Goal: Task Accomplishment & Management: Complete application form

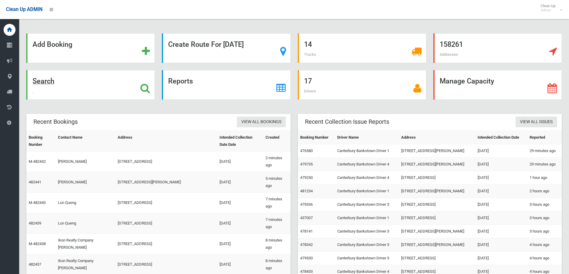
click at [42, 83] on strong "Search" at bounding box center [44, 81] width 22 height 8
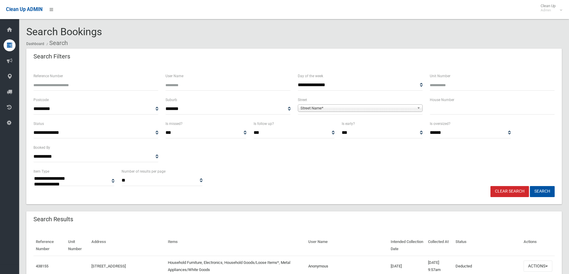
select select
click at [435, 107] on input "text" at bounding box center [492, 109] width 125 height 11
type input "*"
click at [374, 106] on span "Street Name*" at bounding box center [357, 108] width 114 height 7
type input "*******"
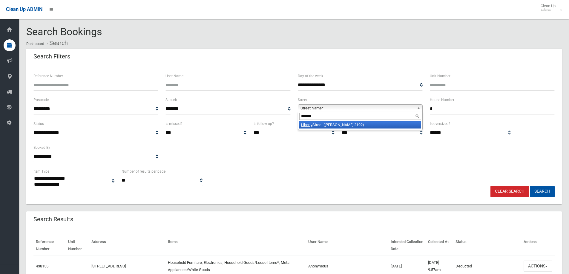
click at [367, 127] on li "Liberty Street (BELMORE 2192)" at bounding box center [360, 124] width 122 height 7
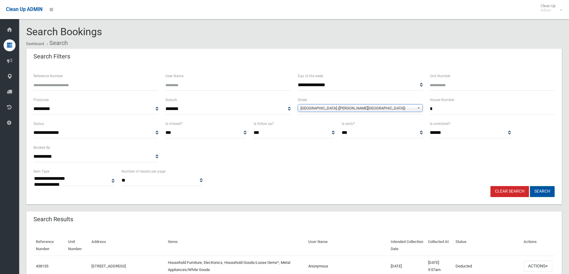
click at [541, 188] on button "Search" at bounding box center [542, 191] width 25 height 11
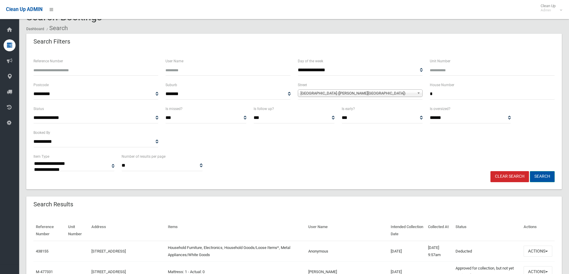
scroll to position [30, 0]
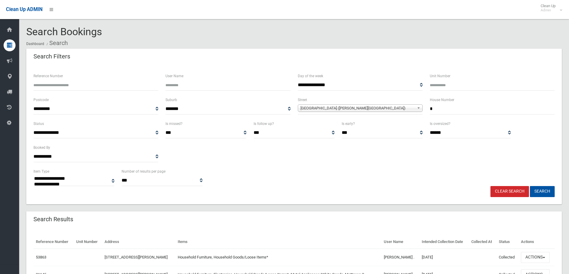
select select
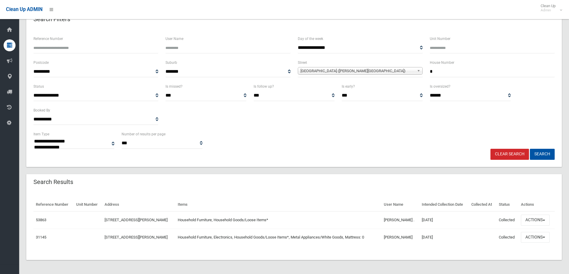
scroll to position [38, 0]
drag, startPoint x: 447, startPoint y: 72, endPoint x: 411, endPoint y: 71, distance: 36.1
click at [413, 71] on div "**********" at bounding box center [294, 71] width 528 height 24
type input "**"
click at [544, 156] on button "Search" at bounding box center [542, 154] width 25 height 11
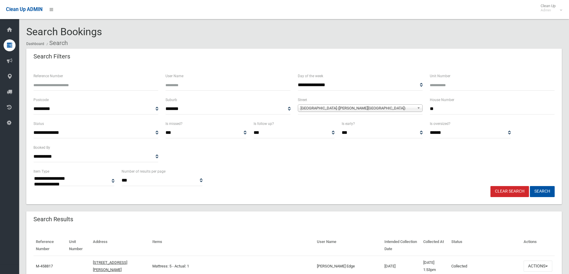
select select
drag, startPoint x: 445, startPoint y: 110, endPoint x: 376, endPoint y: 109, distance: 69.6
click at [377, 109] on div "**********" at bounding box center [294, 108] width 528 height 24
type input "**"
click at [530, 186] on button "Search" at bounding box center [542, 191] width 25 height 11
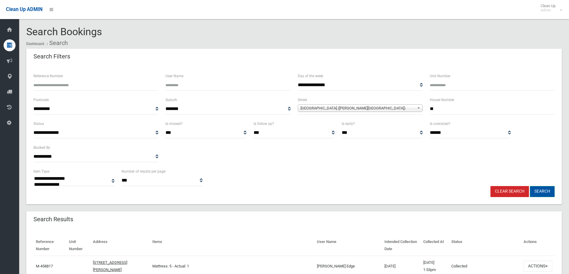
click at [547, 191] on button "Search" at bounding box center [542, 191] width 25 height 11
select select
click at [513, 198] on div "**********" at bounding box center [293, 134] width 535 height 139
click at [515, 192] on link "Clear Search" at bounding box center [509, 191] width 39 height 11
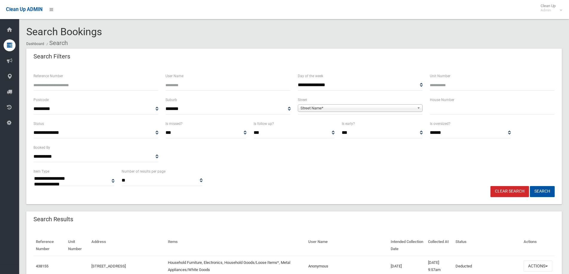
select select
type input "**"
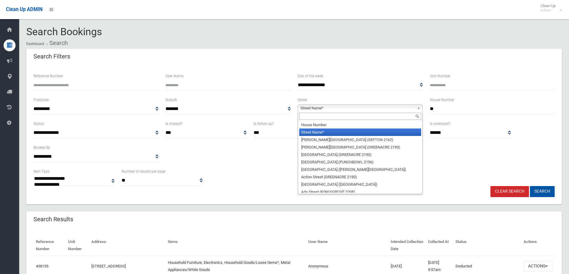
click at [316, 108] on span "Street Name*" at bounding box center [357, 108] width 114 height 7
click at [303, 114] on input "text" at bounding box center [360, 116] width 122 height 7
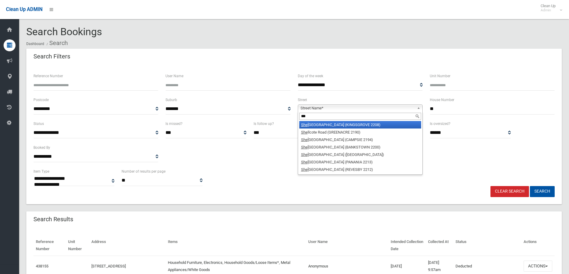
type input "***"
click at [327, 124] on li "She ffield Street (KINGSGROVE 2208)" at bounding box center [360, 124] width 122 height 7
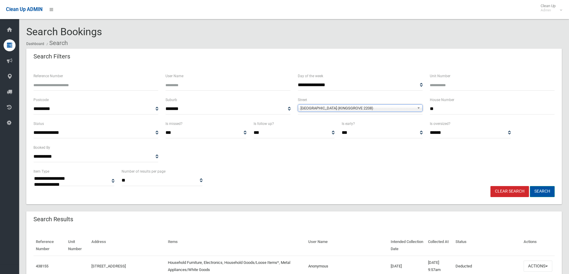
click at [545, 193] on button "Search" at bounding box center [542, 191] width 25 height 11
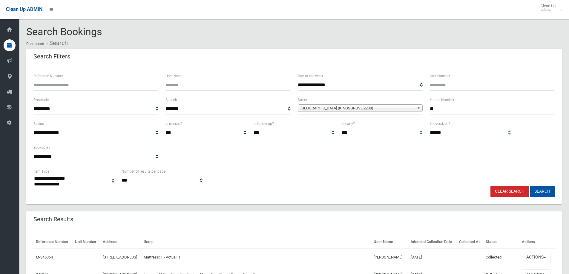
select select
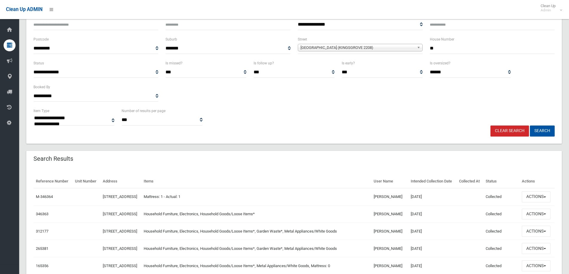
scroll to position [90, 0]
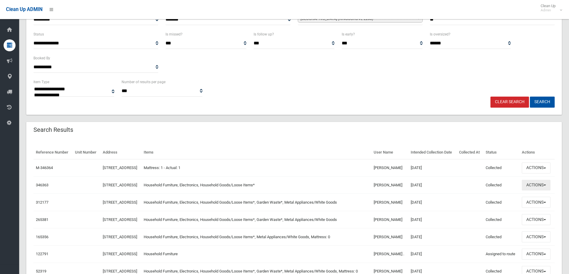
click at [537, 191] on button "Actions" at bounding box center [535, 185] width 29 height 11
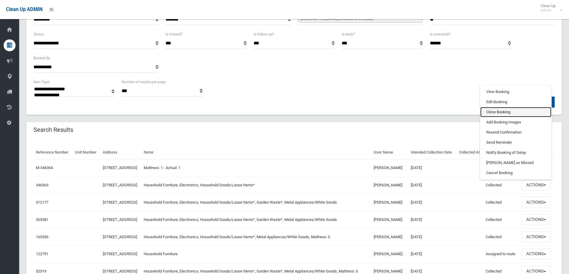
click at [501, 117] on link "Clone Booking" at bounding box center [515, 112] width 71 height 10
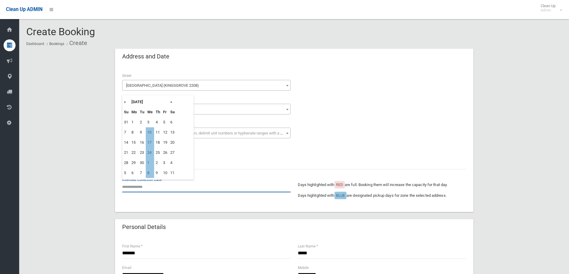
click at [126, 184] on input "text" at bounding box center [206, 186] width 168 height 11
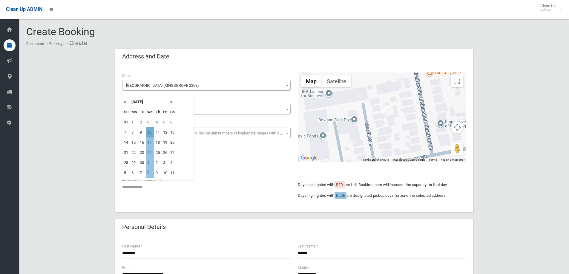
click at [149, 132] on td "10" at bounding box center [150, 132] width 8 height 10
type input "**********"
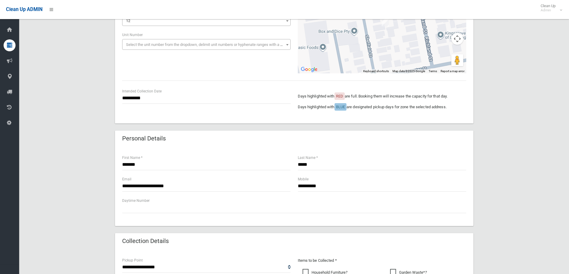
scroll to position [90, 0]
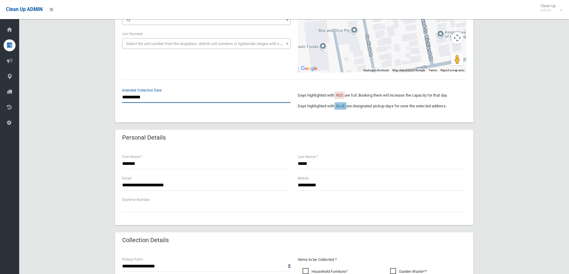
click at [147, 95] on input "**********" at bounding box center [206, 97] width 168 height 11
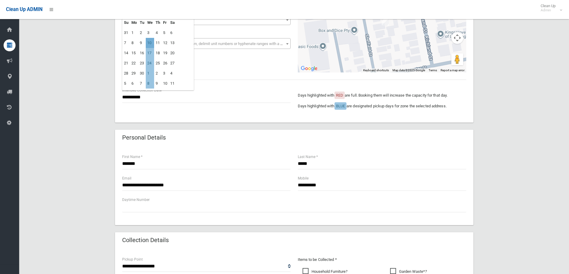
click at [150, 41] on td "10" at bounding box center [150, 43] width 8 height 10
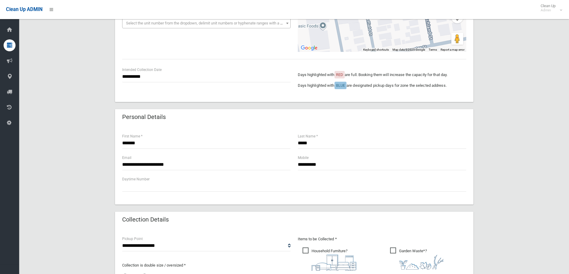
scroll to position [119, 0]
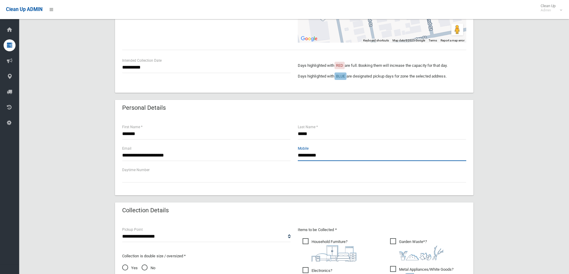
drag, startPoint x: 344, startPoint y: 158, endPoint x: 274, endPoint y: 153, distance: 70.6
click at [274, 153] on div "**********" at bounding box center [294, 155] width 351 height 21
click at [470, 138] on div "**********" at bounding box center [294, 156] width 358 height 79
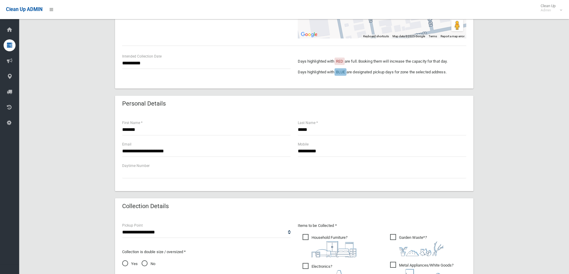
scroll to position [239, 0]
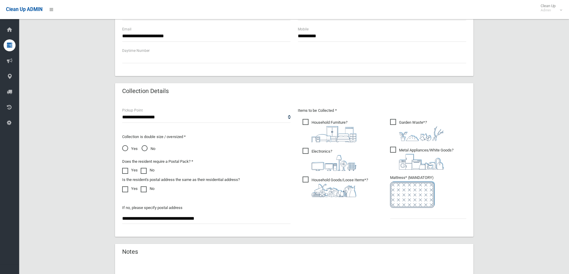
click at [124, 149] on span "Yes" at bounding box center [130, 148] width 16 height 7
click at [149, 149] on span "No" at bounding box center [148, 148] width 14 height 7
drag, startPoint x: 397, startPoint y: 124, endPoint x: 396, endPoint y: 139, distance: 15.0
click at [397, 128] on span "Garden Waste* ?" at bounding box center [417, 130] width 54 height 22
click at [395, 143] on ul "Garden Waste* ?" at bounding box center [425, 171] width 81 height 106
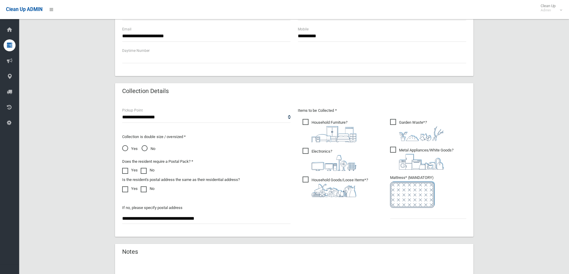
click at [393, 154] on span "Metal Appliances/White Goods ?" at bounding box center [421, 158] width 63 height 23
click at [400, 122] on span "Garden Waste* ?" at bounding box center [417, 130] width 54 height 22
click at [405, 209] on input "text" at bounding box center [428, 213] width 76 height 11
type input "*"
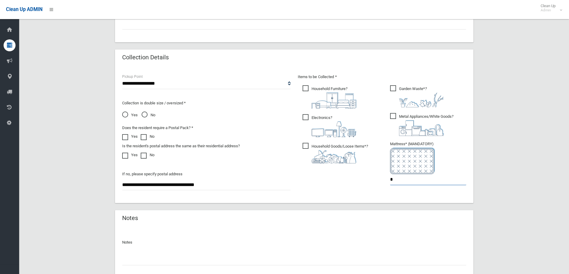
scroll to position [316, 0]
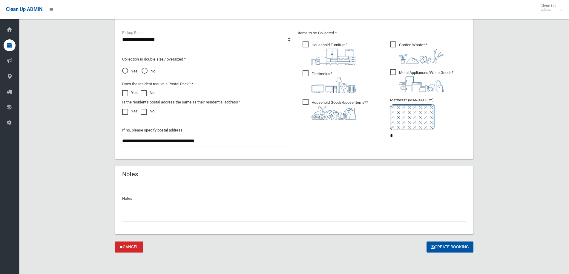
type input "*"
click at [462, 248] on button "Create Booking" at bounding box center [449, 247] width 47 height 11
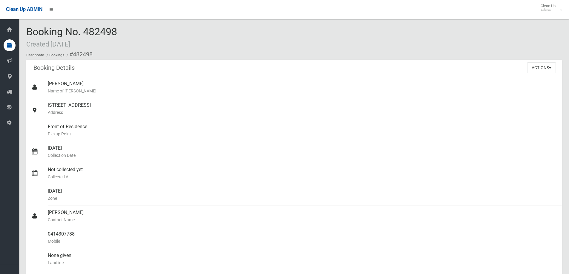
drag, startPoint x: 132, startPoint y: 33, endPoint x: 24, endPoint y: 31, distance: 108.1
click at [24, 31] on section "Booking No. 482498 Created [DATE] Dashboard Bookings #482498 Booking Details Ac…" at bounding box center [294, 246] width 550 height 441
click at [108, 39] on div "Booking No. 482498 Created [DATE] Dashboard Bookings #482498" at bounding box center [293, 43] width 535 height 34
drag, startPoint x: 121, startPoint y: 35, endPoint x: 116, endPoint y: 30, distance: 7.6
click at [116, 30] on div "Booking No. 482498 Created [DATE] Dashboard Bookings #482498" at bounding box center [293, 43] width 535 height 34
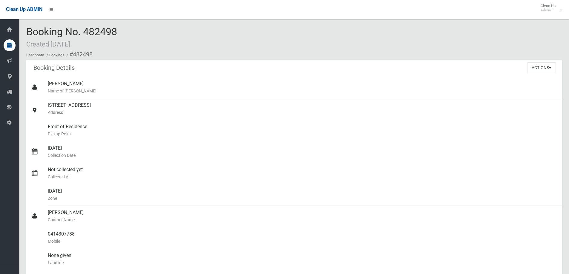
click at [127, 28] on div "Booking No. 482498 Created [DATE] Dashboard Bookings #482498" at bounding box center [293, 43] width 535 height 34
drag, startPoint x: 134, startPoint y: 33, endPoint x: 29, endPoint y: 31, distance: 105.7
click at [29, 31] on div "Booking No. 482498 Created [DATE] Dashboard Bookings #482498" at bounding box center [293, 43] width 535 height 34
click at [131, 40] on div "Booking No. 482498 Created [DATE] Dashboard Bookings #482498" at bounding box center [293, 43] width 535 height 34
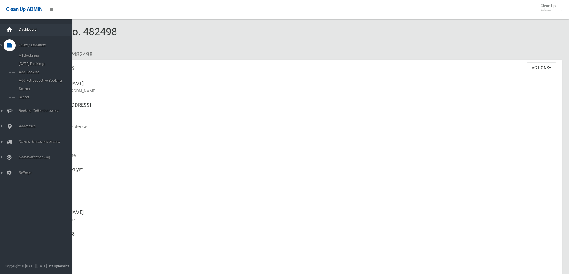
click at [13, 31] on div at bounding box center [10, 30] width 12 height 12
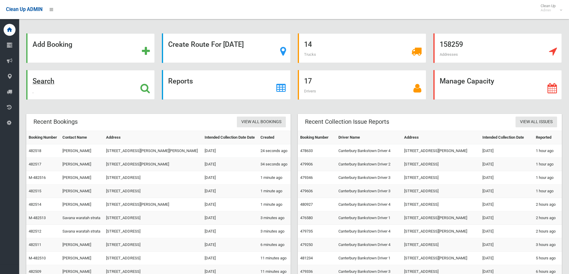
click at [115, 87] on div "Search" at bounding box center [90, 85] width 128 height 30
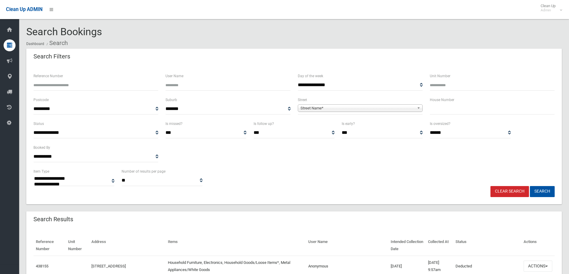
select select
click at [452, 105] on input "text" at bounding box center [492, 109] width 125 height 11
type input "**"
drag, startPoint x: 357, startPoint y: 127, endPoint x: 353, endPoint y: 117, distance: 10.5
click at [356, 126] on div "Is early? *** ***** *********" at bounding box center [381, 129] width 81 height 18
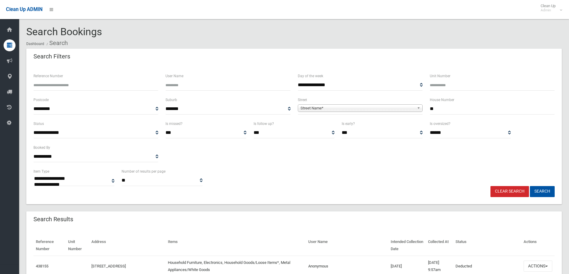
click at [346, 104] on span "**********" at bounding box center [360, 109] width 125 height 11
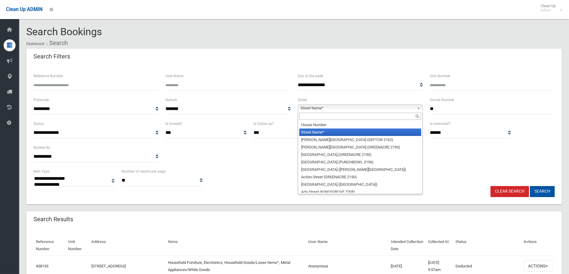
click at [341, 109] on span "Street Name*" at bounding box center [357, 108] width 114 height 7
click at [319, 113] on input "text" at bounding box center [360, 116] width 122 height 7
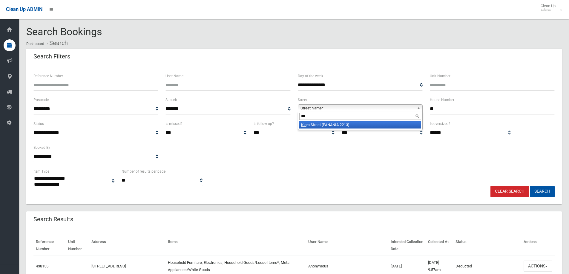
type input "***"
click at [330, 125] on li "Kio ra Street (PANANIA 2213)" at bounding box center [360, 124] width 122 height 7
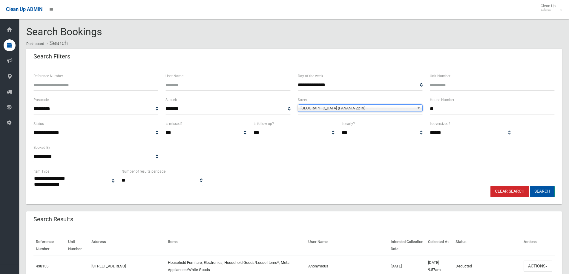
click at [539, 190] on button "Search" at bounding box center [542, 191] width 25 height 11
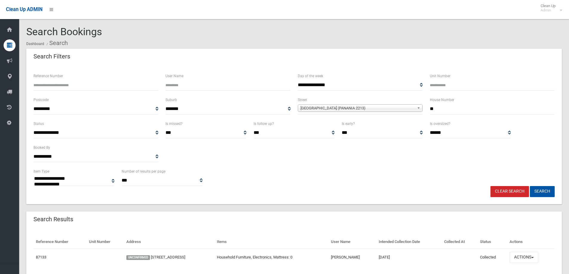
select select
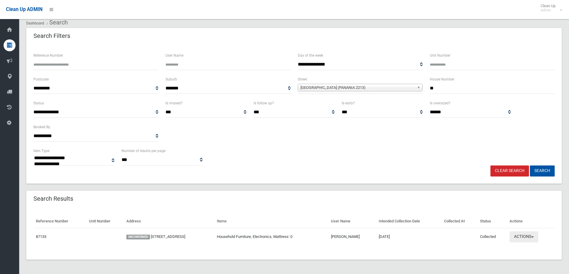
click at [519, 234] on button "Actions" at bounding box center [523, 237] width 29 height 11
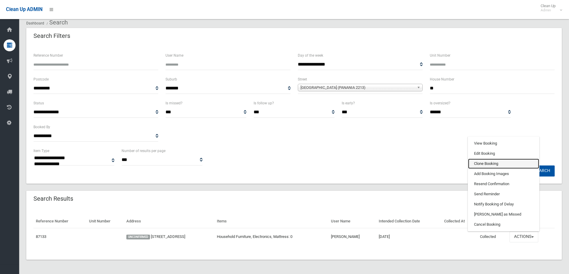
click at [489, 163] on link "Clone Booking" at bounding box center [503, 164] width 71 height 10
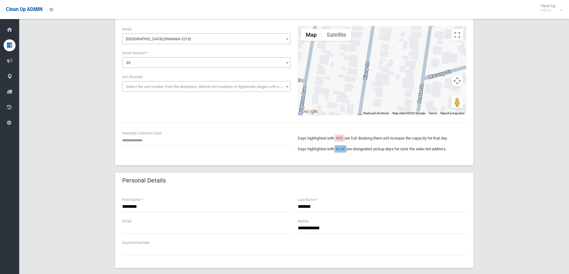
scroll to position [119, 0]
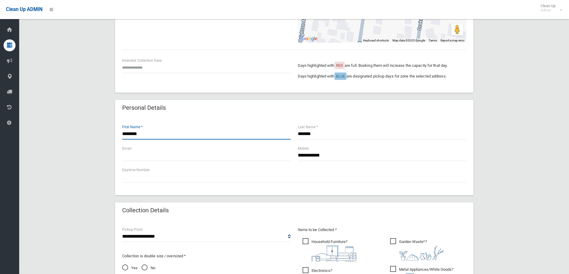
drag, startPoint x: 105, startPoint y: 136, endPoint x: 47, endPoint y: 145, distance: 58.9
click at [65, 136] on div "**********" at bounding box center [293, 189] width 535 height 521
type input "****"
click at [194, 158] on input "text" at bounding box center [206, 155] width 168 height 11
drag, startPoint x: 349, startPoint y: 157, endPoint x: 270, endPoint y: 160, distance: 79.4
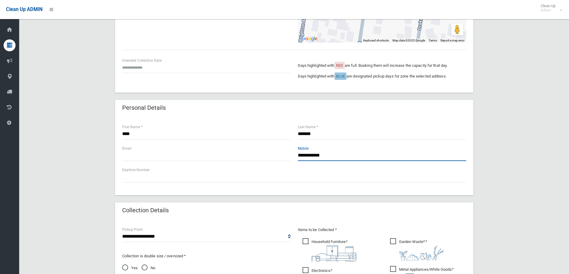
click at [270, 160] on div "**********" at bounding box center [294, 155] width 351 height 21
type input "**********"
click at [175, 150] on div "Email" at bounding box center [206, 153] width 168 height 16
click at [169, 155] on input "text" at bounding box center [206, 155] width 168 height 11
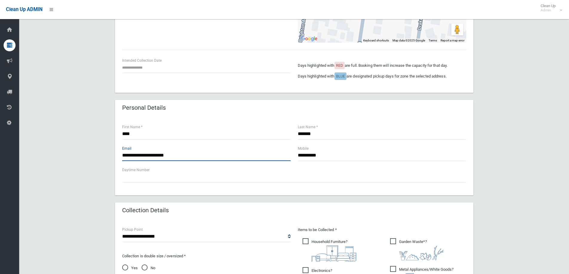
type input "**********"
click at [539, 188] on div "**********" at bounding box center [293, 189] width 535 height 521
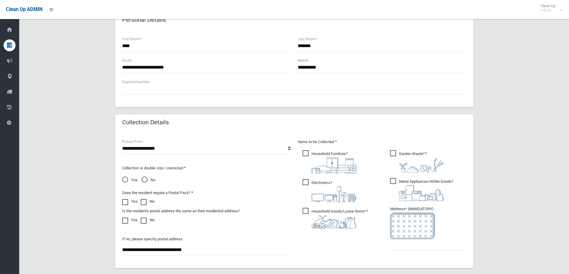
scroll to position [209, 0]
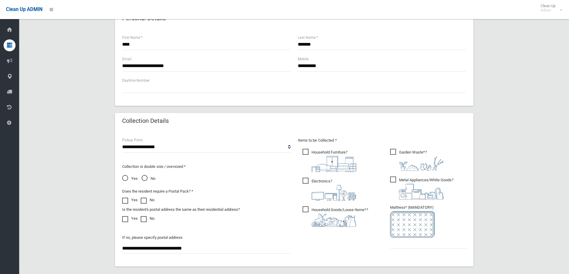
click at [394, 178] on span "Metal Appliances/White Goods ?" at bounding box center [421, 188] width 63 height 23
click at [395, 154] on span "Garden Waste* ?" at bounding box center [417, 160] width 54 height 22
click at [318, 207] on span "Household Goods/Loose Items* ?" at bounding box center [334, 217] width 65 height 21
click at [416, 236] on img at bounding box center [412, 224] width 45 height 27
click at [413, 240] on input "text" at bounding box center [428, 243] width 76 height 11
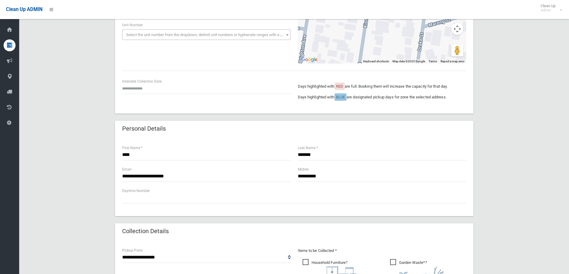
scroll to position [30, 0]
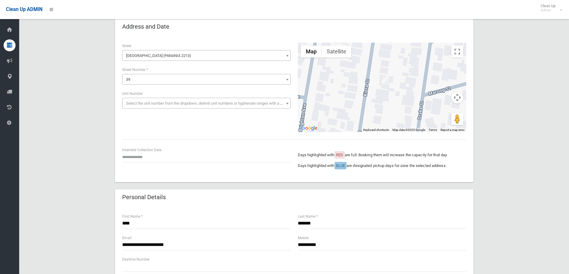
type input "*"
click at [127, 153] on input "text" at bounding box center [206, 157] width 168 height 11
click at [156, 100] on td "11" at bounding box center [157, 103] width 7 height 10
type input "**********"
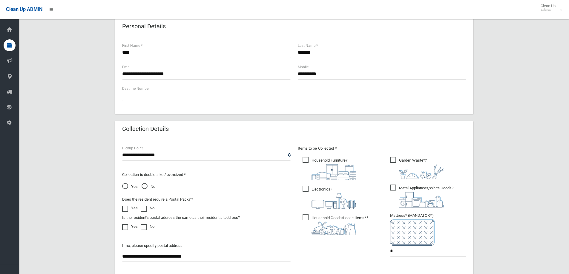
scroll to position [209, 0]
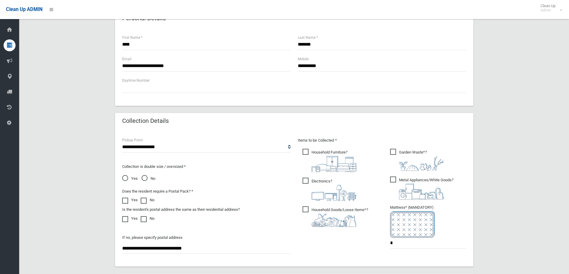
click at [132, 181] on span "Yes" at bounding box center [130, 178] width 16 height 7
drag, startPoint x: 399, startPoint y: 244, endPoint x: 358, endPoint y: 237, distance: 41.7
click at [359, 238] on div "Items to be Collected * Household Furniture ? *" at bounding box center [382, 197] width 176 height 120
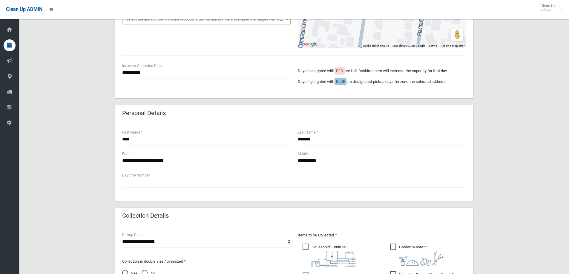
scroll to position [60, 0]
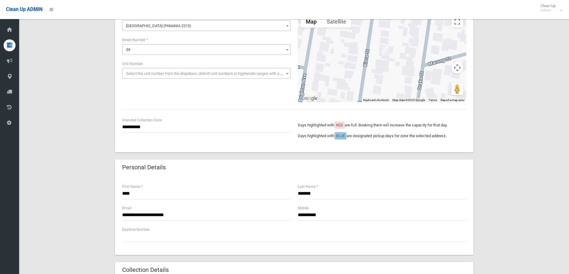
type input "*"
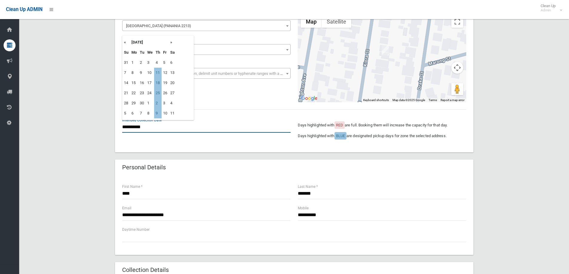
click at [189, 128] on input "**********" at bounding box center [206, 127] width 168 height 11
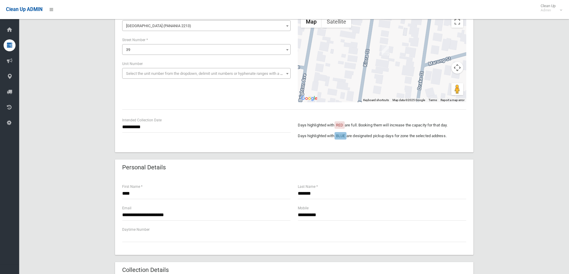
click at [513, 124] on div "**********" at bounding box center [293, 249] width 535 height 521
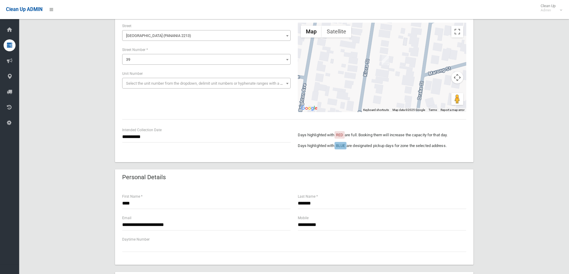
scroll to position [0, 0]
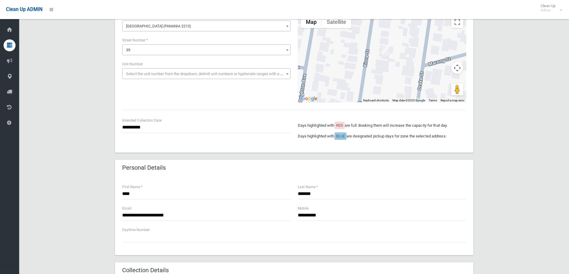
scroll to position [60, 0]
click at [499, 159] on div "**********" at bounding box center [293, 249] width 535 height 521
click at [144, 129] on input "**********" at bounding box center [206, 127] width 168 height 11
click at [159, 83] on td "18" at bounding box center [157, 83] width 7 height 10
type input "**********"
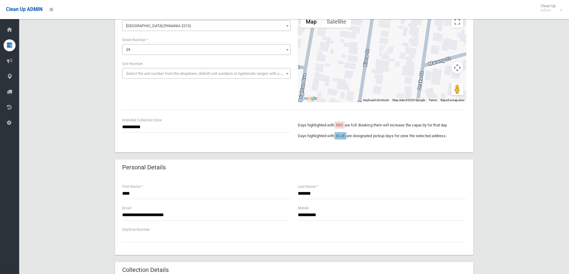
click at [434, 136] on p "Days highlighted with BLUE are designated pickup days for zone the selected add…" at bounding box center [382, 136] width 168 height 7
click at [494, 133] on div "**********" at bounding box center [293, 249] width 535 height 521
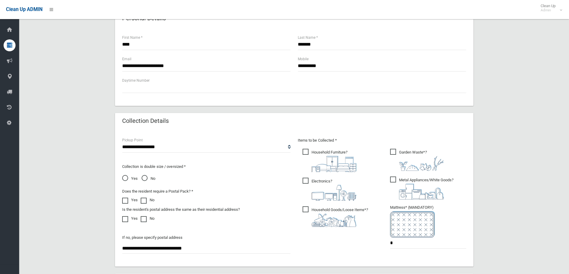
scroll to position [298, 0]
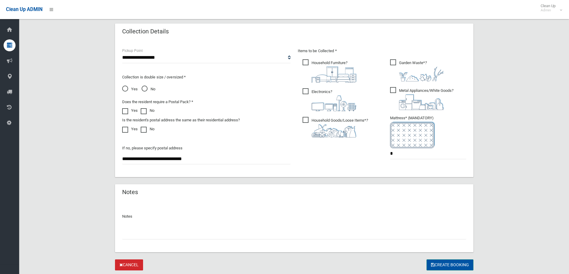
click at [436, 265] on button "Create Booking" at bounding box center [449, 265] width 47 height 11
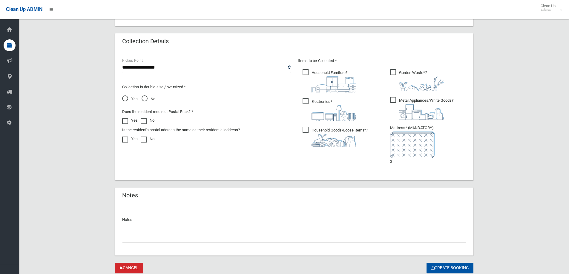
scroll to position [341, 0]
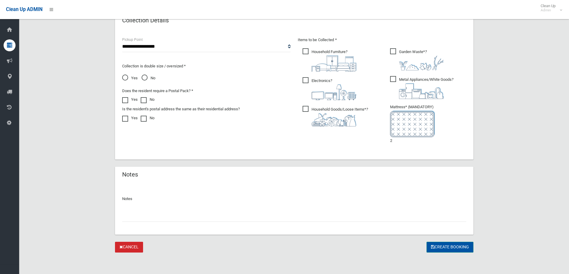
click at [445, 243] on button "Create Booking" at bounding box center [449, 247] width 47 height 11
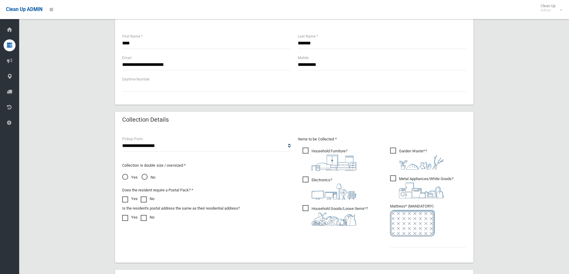
scroll to position [269, 0]
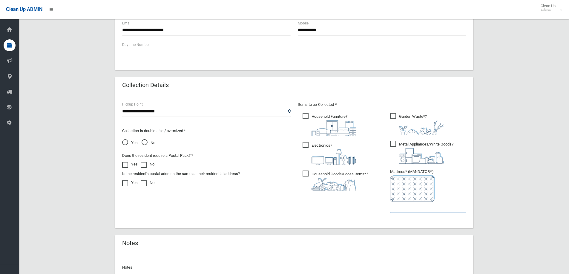
click at [410, 212] on input "text" at bounding box center [428, 207] width 76 height 11
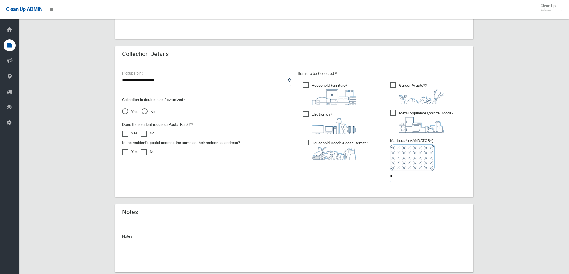
scroll to position [337, 0]
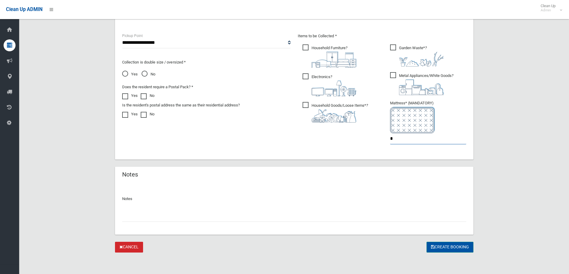
type input "*"
click at [443, 242] on button "Create Booking" at bounding box center [449, 247] width 47 height 11
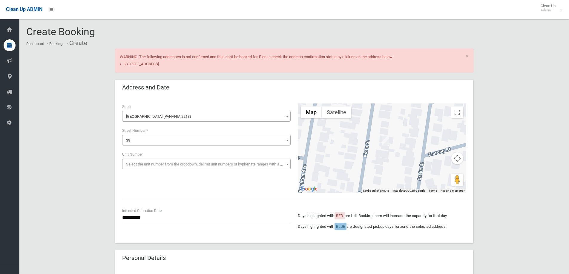
drag, startPoint x: 189, startPoint y: 64, endPoint x: 123, endPoint y: 64, distance: 66.0
click at [123, 64] on ul "[STREET_ADDRESS]" at bounding box center [294, 64] width 349 height 7
copy link "[STREET_ADDRESS]"
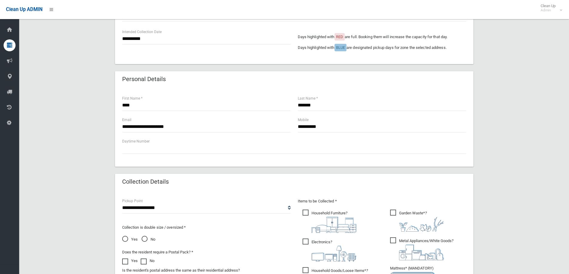
scroll to position [341, 0]
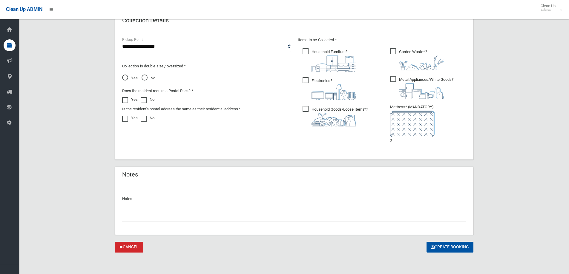
click at [426, 143] on li "Mattress* (MANDATORY) 2" at bounding box center [428, 124] width 76 height 41
drag, startPoint x: 427, startPoint y: 141, endPoint x: 411, endPoint y: 141, distance: 15.5
click at [425, 140] on li "Mattress* (MANDATORY) 2" at bounding box center [428, 124] width 76 height 41
click at [410, 141] on li "Mattress* (MANDATORY) 2" at bounding box center [428, 124] width 76 height 41
click at [445, 246] on button "Create Booking" at bounding box center [449, 247] width 47 height 11
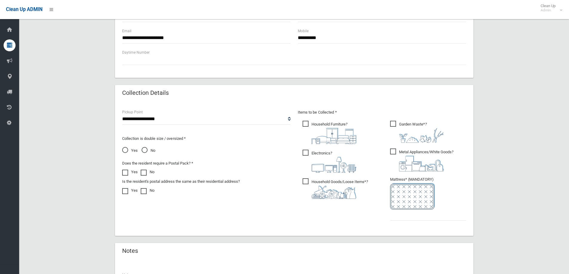
scroll to position [298, 0]
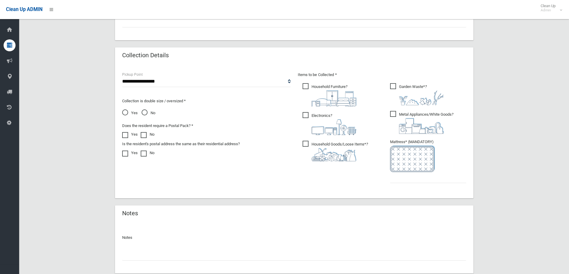
click at [400, 172] on img at bounding box center [412, 159] width 45 height 27
click at [398, 178] on input "text" at bounding box center [428, 177] width 76 height 11
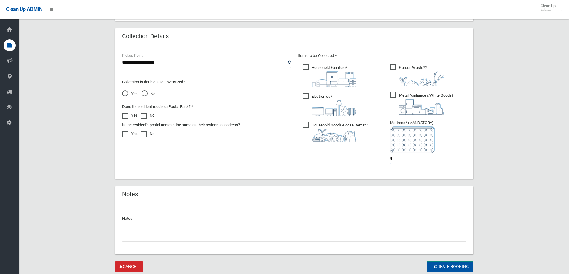
scroll to position [337, 0]
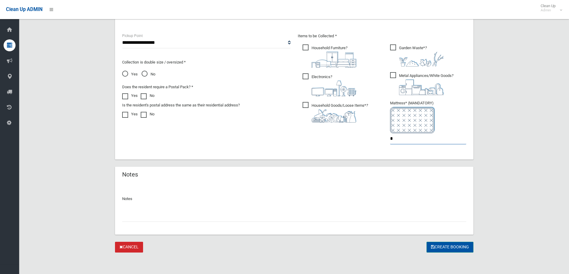
type input "*"
click at [454, 244] on button "Create Booking" at bounding box center [449, 247] width 47 height 11
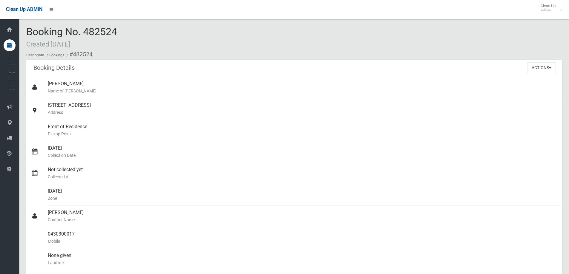
drag, startPoint x: 135, startPoint y: 33, endPoint x: 90, endPoint y: 24, distance: 45.8
click at [82, 23] on div "Booking No. 482524 Created [DATE] Dashboard Bookings #482524 Booking Details Ac…" at bounding box center [294, 259] width 550 height 505
click at [131, 29] on div "Booking No. 482524 Created [DATE] Dashboard Bookings #482524" at bounding box center [293, 43] width 535 height 34
click at [216, 36] on div "Booking No. 482524 Created [DATE] Dashboard Bookings #482524" at bounding box center [293, 43] width 535 height 34
click at [115, 30] on span "Booking No. 482524 Created [DATE]" at bounding box center [71, 37] width 91 height 23
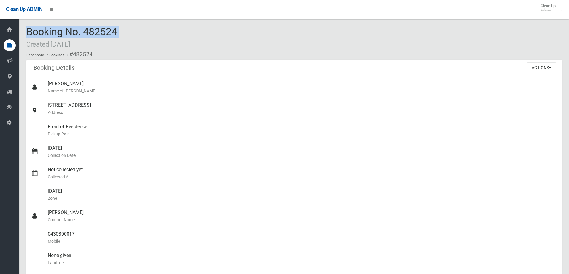
drag, startPoint x: 123, startPoint y: 30, endPoint x: 6, endPoint y: 6, distance: 119.1
click at [25, 35] on section "Booking No. 482524 Created [DATE] Dashboard Bookings #482524 Booking Details Ac…" at bounding box center [294, 269] width 550 height 486
click at [86, 29] on span "Booking No. 482524 Created [DATE]" at bounding box center [71, 37] width 91 height 23
click at [110, 31] on span "Booking No. 482524 Created [DATE]" at bounding box center [71, 37] width 91 height 23
drag, startPoint x: 64, startPoint y: 29, endPoint x: 33, endPoint y: 23, distance: 32.1
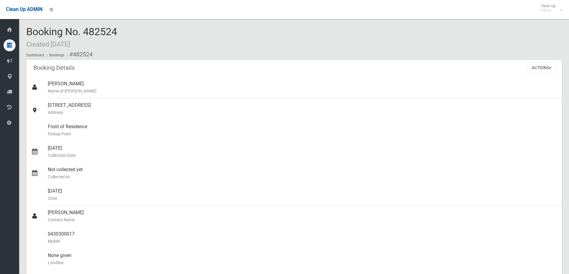
click at [33, 23] on div "Booking No. 482524 Created [DATE] Dashboard Bookings #482524 Booking Details Ac…" at bounding box center [294, 259] width 550 height 505
click at [120, 22] on div "Booking No. 482524 Created [DATE] Dashboard Bookings #482524 Booking Details Ac…" at bounding box center [294, 259] width 550 height 505
drag, startPoint x: 133, startPoint y: 37, endPoint x: 34, endPoint y: 37, distance: 98.2
click at [34, 37] on div "Booking No. 482524 Created [DATE] Dashboard Bookings #482524" at bounding box center [293, 43] width 535 height 34
click at [121, 35] on div "Booking No. 482524 Created [DATE] Dashboard Bookings #482524" at bounding box center [293, 43] width 535 height 34
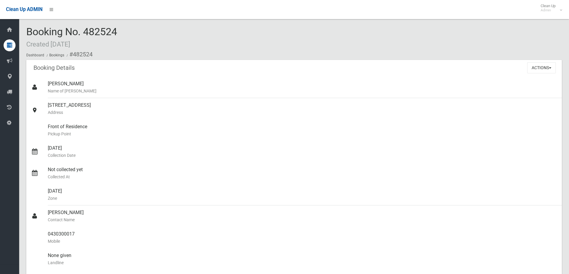
drag, startPoint x: 123, startPoint y: 33, endPoint x: 26, endPoint y: 31, distance: 97.0
click at [26, 31] on div "Booking No. 482524 Created [DATE] Dashboard Bookings #482524" at bounding box center [293, 43] width 535 height 34
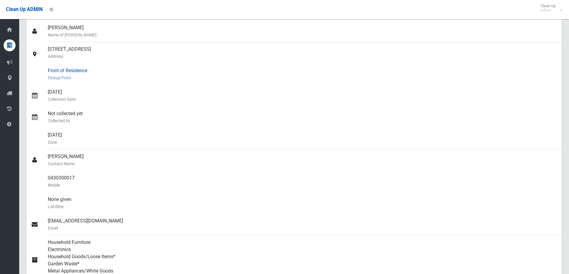
scroll to position [238, 0]
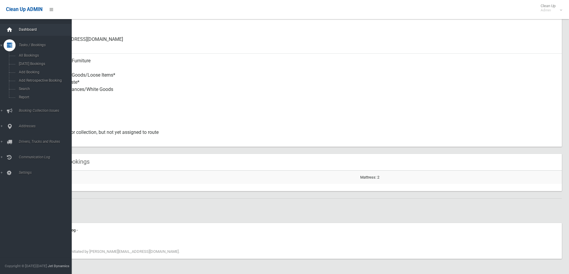
click at [11, 29] on icon at bounding box center [9, 30] width 7 height 12
